Goal: Obtain resource: Download file/media

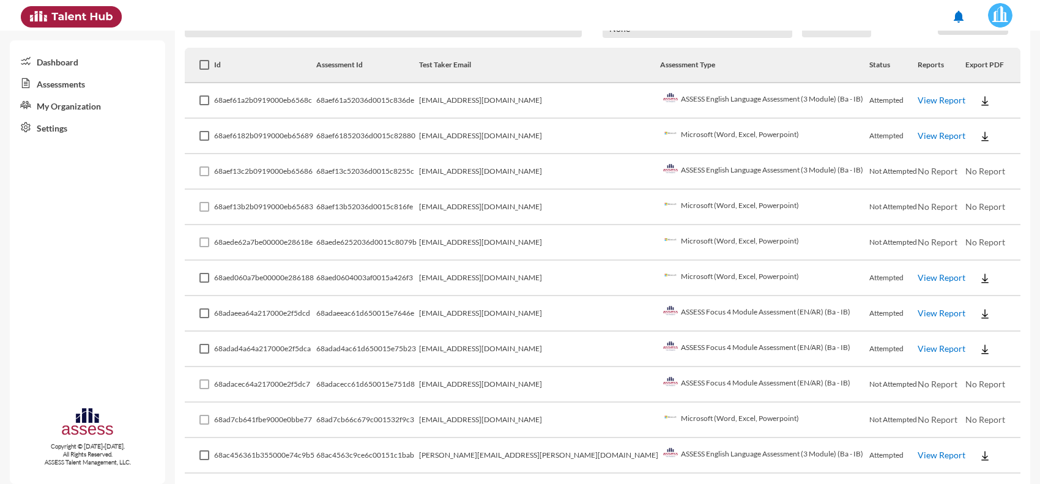
scroll to position [230, 0]
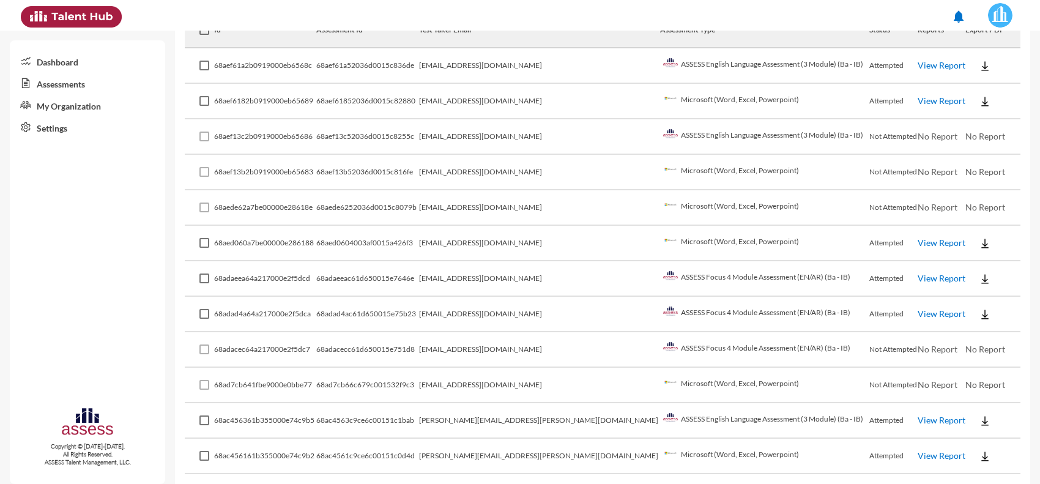
click at [567, 349] on td "[EMAIL_ADDRESS][DOMAIN_NAME]" at bounding box center [539, 349] width 241 height 35
click at [531, 313] on td "[EMAIL_ADDRESS][DOMAIN_NAME]" at bounding box center [539, 314] width 241 height 35
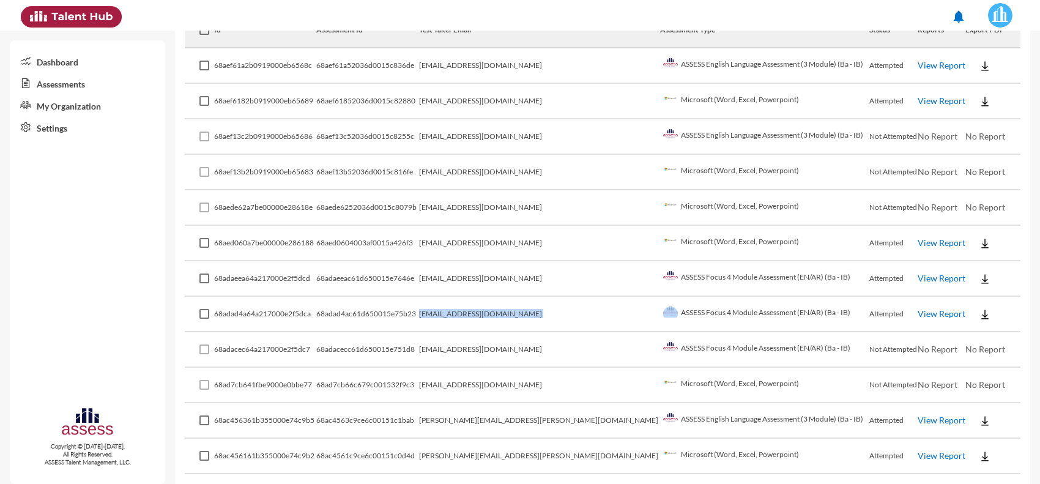
click at [531, 313] on td "[EMAIL_ADDRESS][DOMAIN_NAME]" at bounding box center [539, 314] width 241 height 35
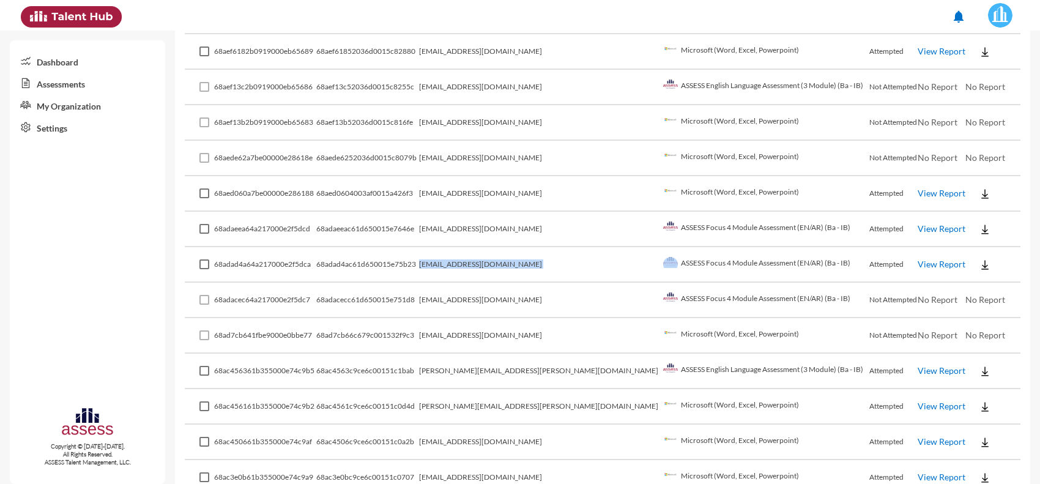
scroll to position [306, 0]
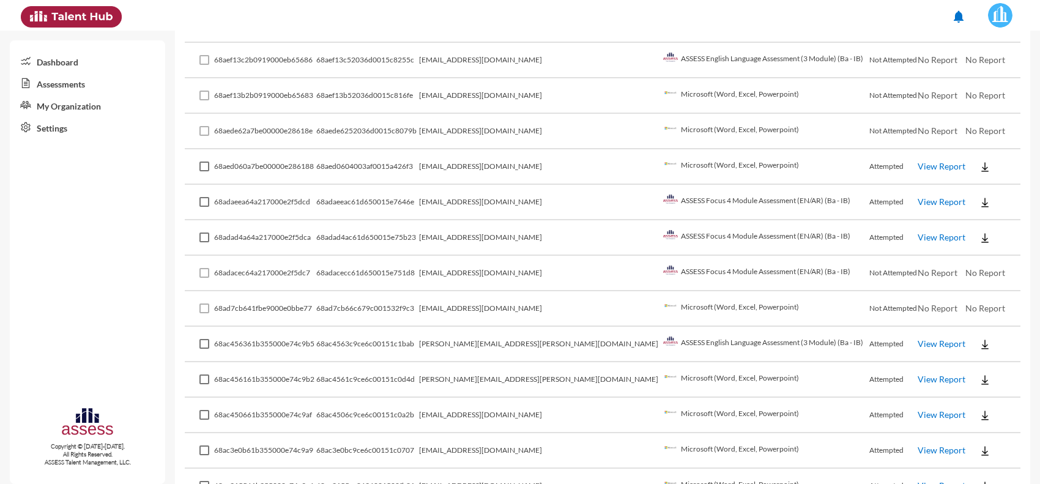
click at [561, 273] on td "[EMAIL_ADDRESS][DOMAIN_NAME]" at bounding box center [539, 273] width 241 height 35
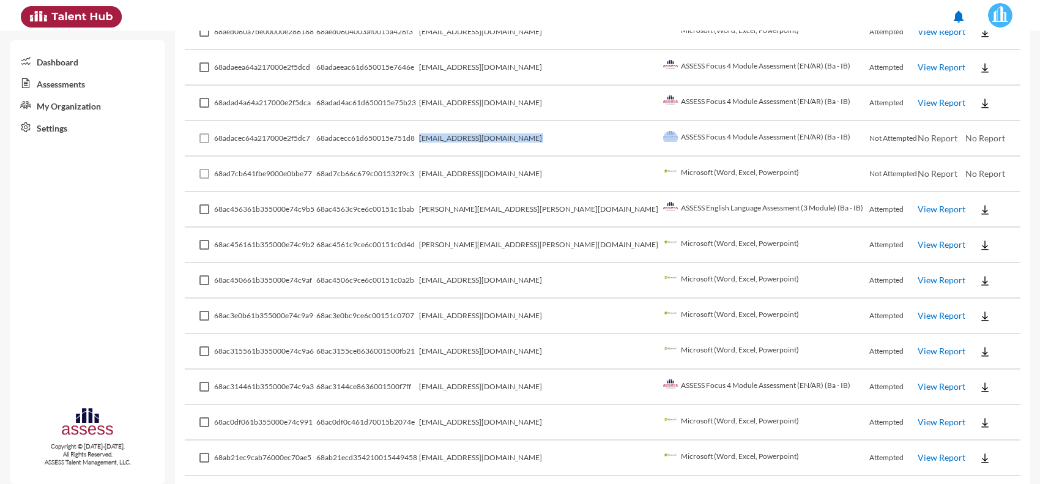
scroll to position [459, 0]
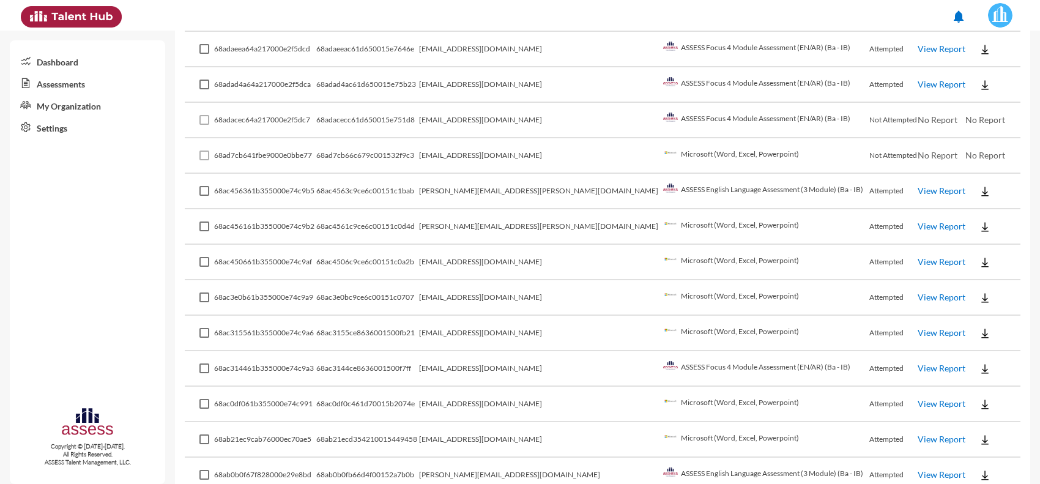
click at [536, 222] on td "[PERSON_NAME][EMAIL_ADDRESS][PERSON_NAME][DOMAIN_NAME]" at bounding box center [539, 226] width 241 height 35
click at [558, 267] on td "[EMAIL_ADDRESS][DOMAIN_NAME]" at bounding box center [539, 262] width 241 height 35
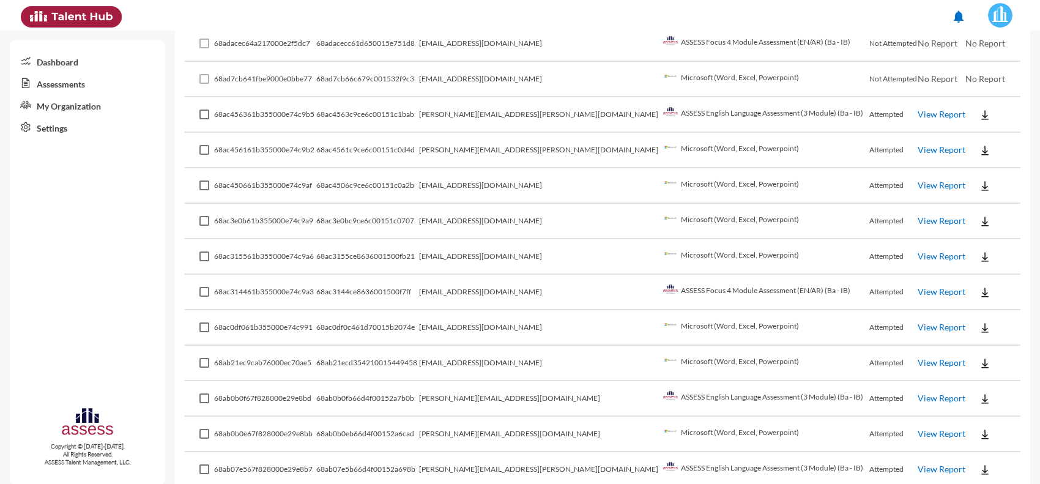
click at [979, 289] on img at bounding box center [985, 292] width 12 height 12
click at [955, 303] on button "EN" at bounding box center [982, 306] width 69 height 23
